Goal: Check status: Check status

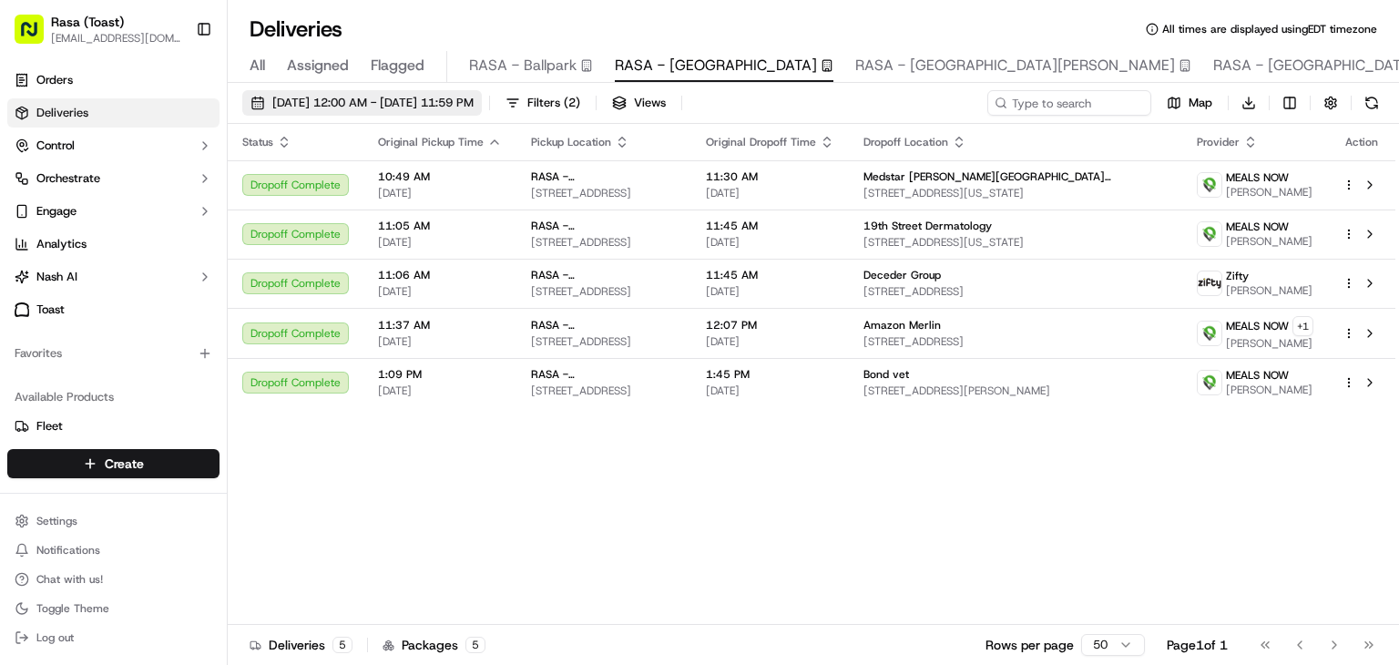
click at [440, 104] on span "[DATE] 12:00 AM - [DATE] 11:59 PM" at bounding box center [372, 103] width 201 height 16
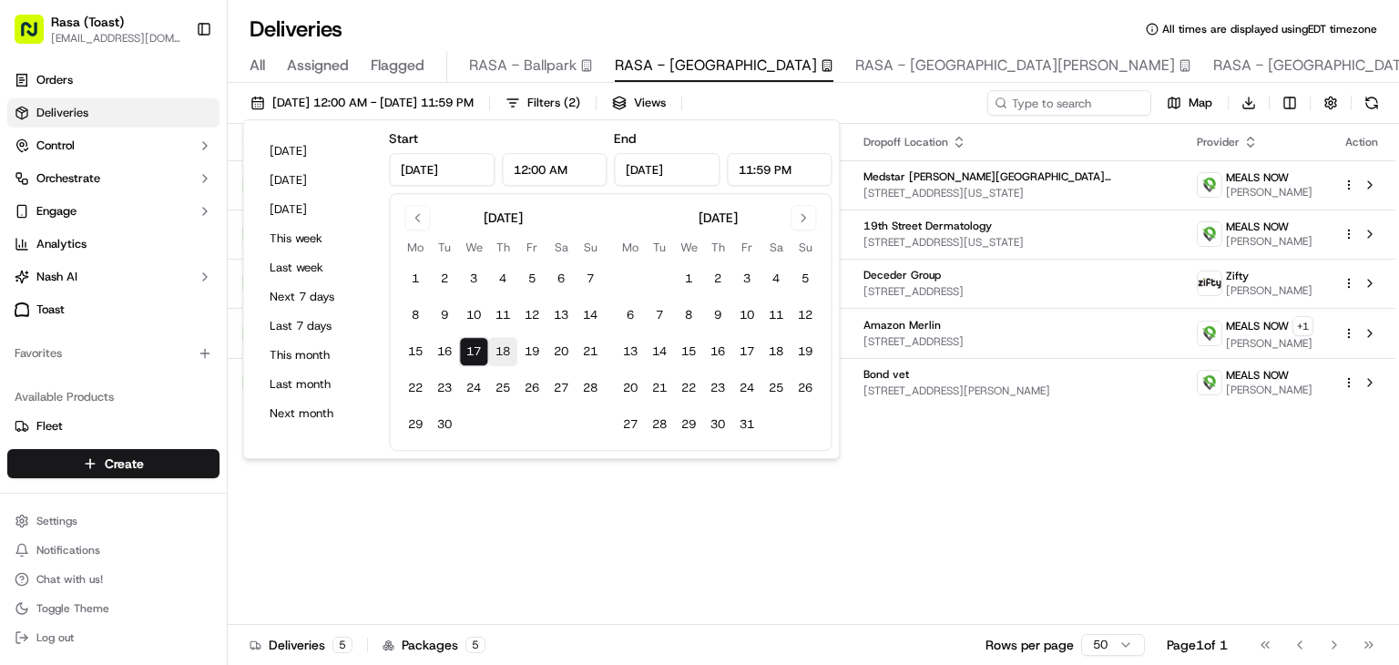
click at [501, 358] on button "18" at bounding box center [502, 351] width 29 height 29
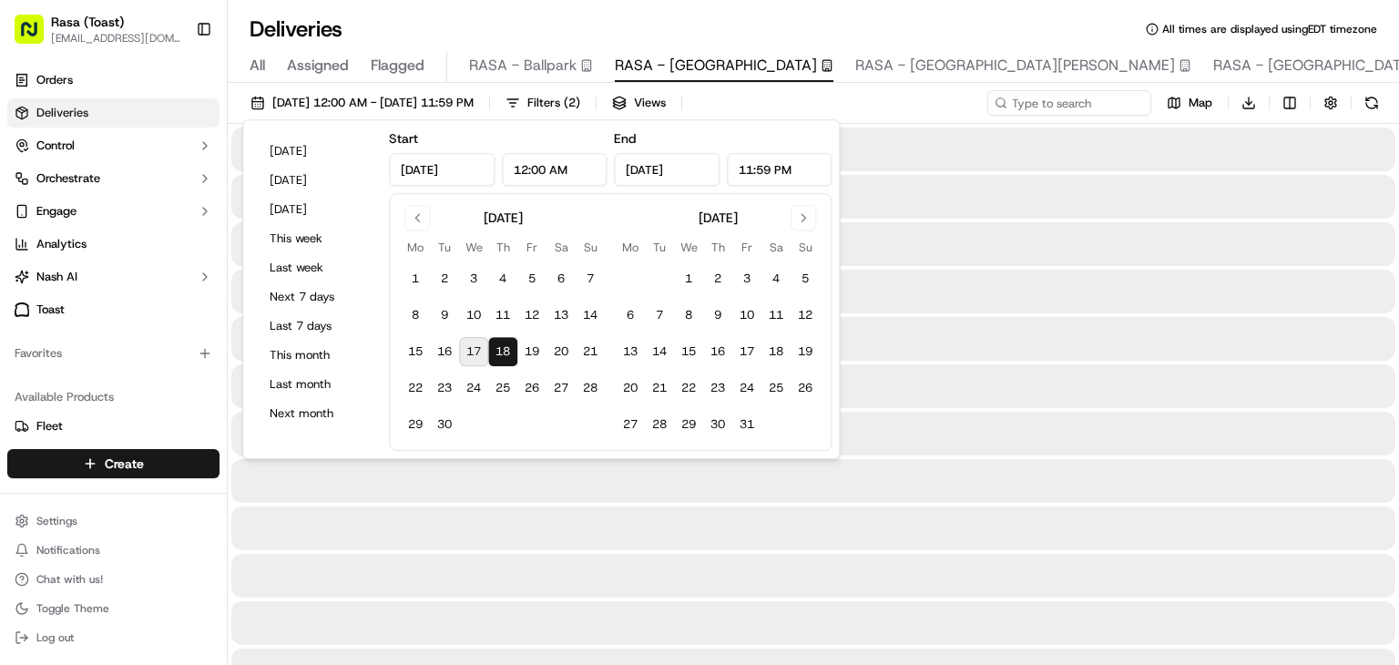
type input "[DATE]"
click at [504, 347] on button "18" at bounding box center [502, 351] width 29 height 29
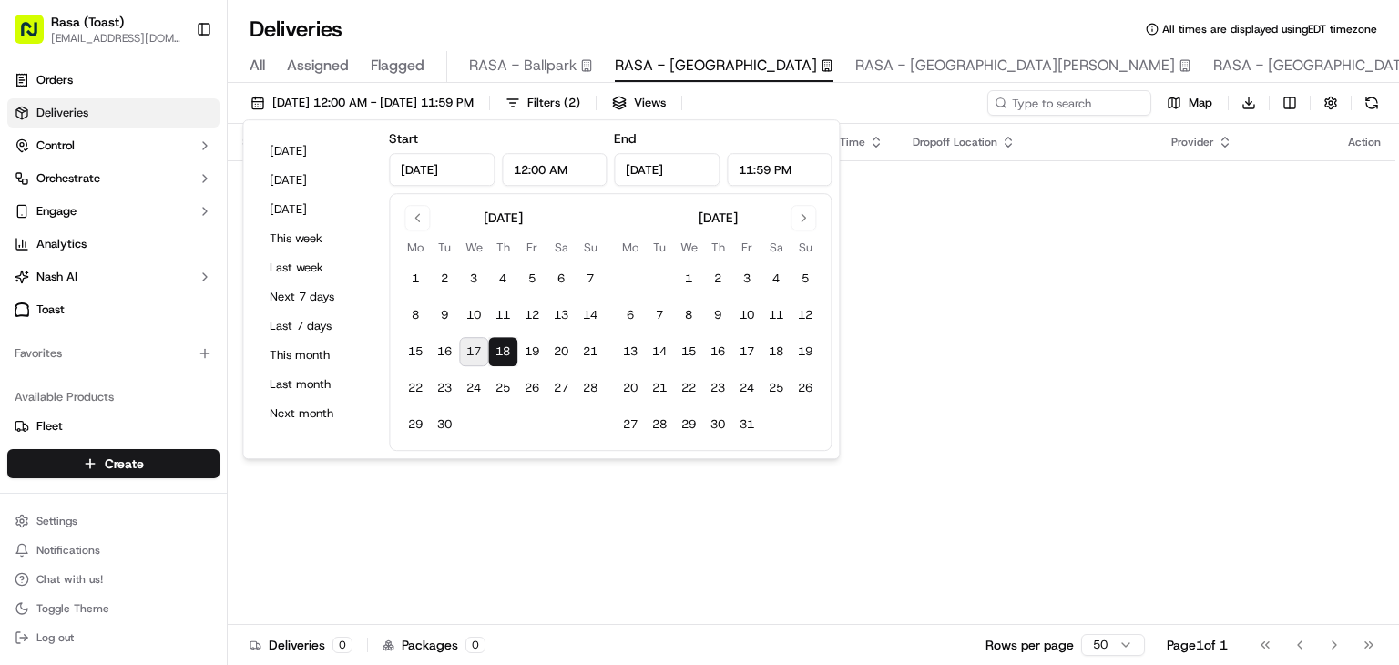
click at [922, 455] on div "Status Original Pickup Time Pickup Location Original Dropoff Time Dropoff Locat…" at bounding box center [811, 374] width 1167 height 501
